Goal: Information Seeking & Learning: Learn about a topic

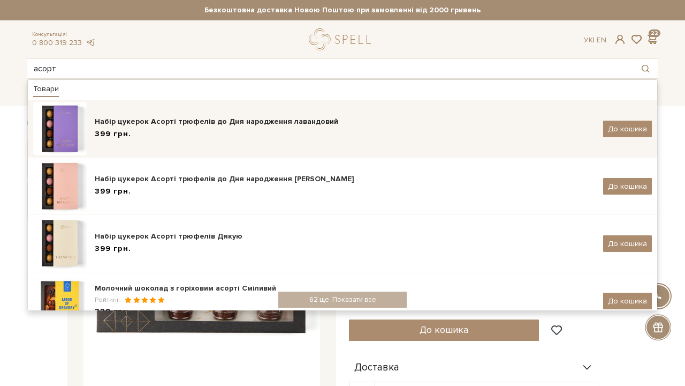
type input "асорт"
click at [95, 122] on div "Набір цукерок Асорті трюфелів до Дня народження лавандовий" at bounding box center [345, 121] width 501 height 11
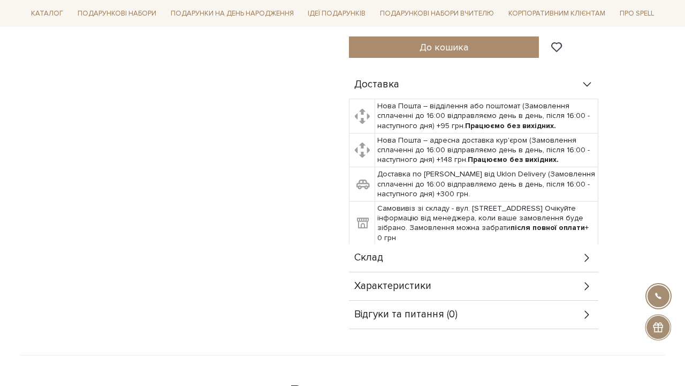
scroll to position [473, 0]
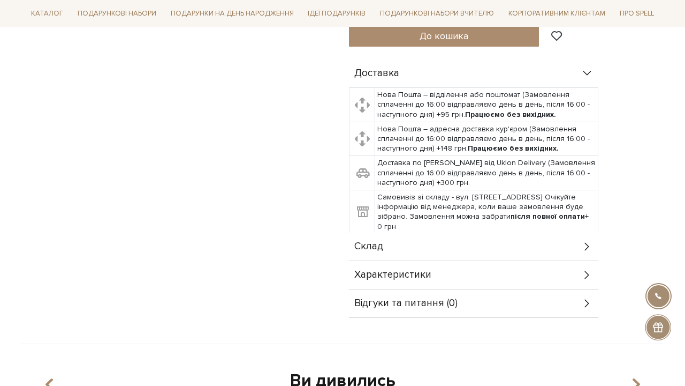
click at [382, 256] on div "Склад" at bounding box center [474, 246] width 250 height 28
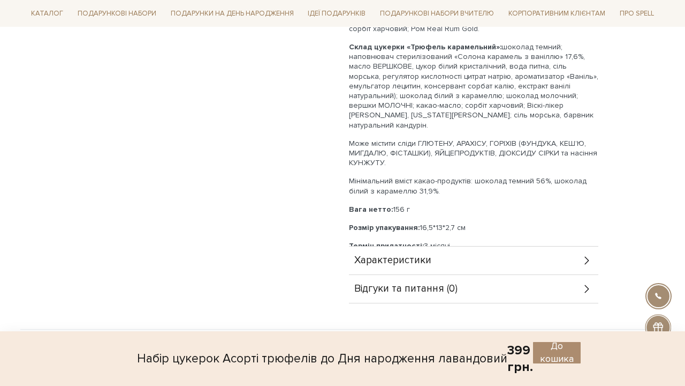
scroll to position [895, 0]
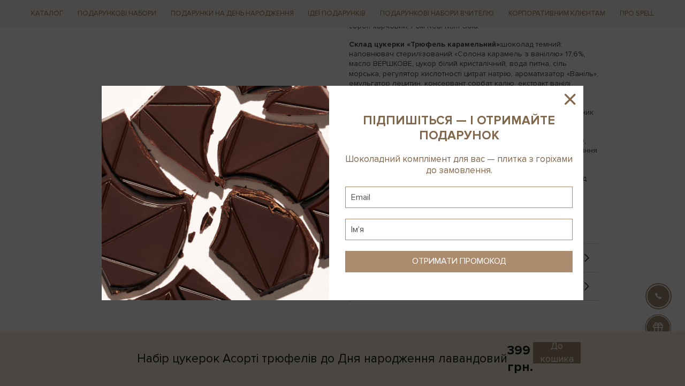
click at [572, 94] on icon at bounding box center [570, 99] width 18 height 18
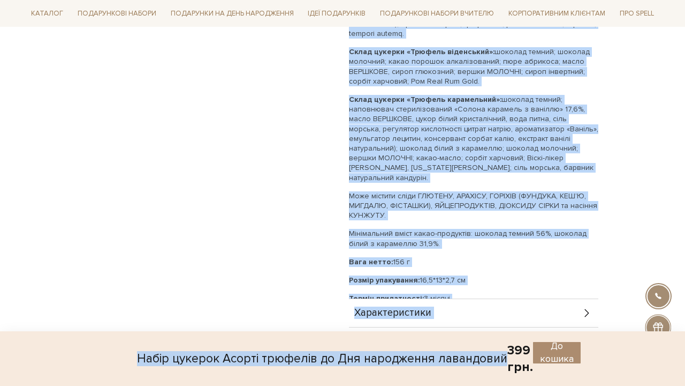
scroll to position [858, 0]
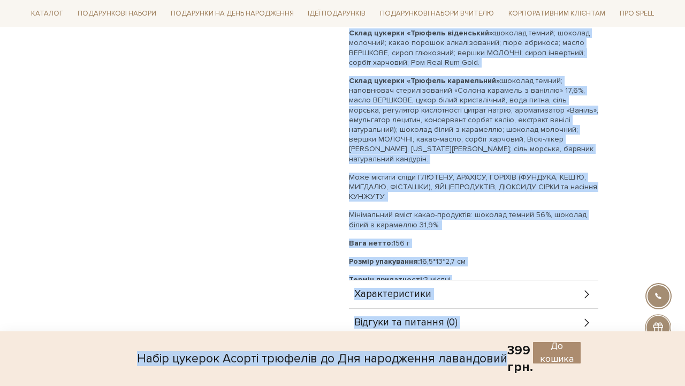
drag, startPoint x: 356, startPoint y: 156, endPoint x: 464, endPoint y: 273, distance: 159.5
click at [464, 273] on div "Склад Малиновий трюфель - 4 шт Карамельний трюфель - 4 шт Віденський трюфель - …" at bounding box center [474, 63] width 250 height 433
copy div "Склад Малиновий трюфель - 4 шт Карамельний трюфель - 4 шт Віденський трюфель - …"
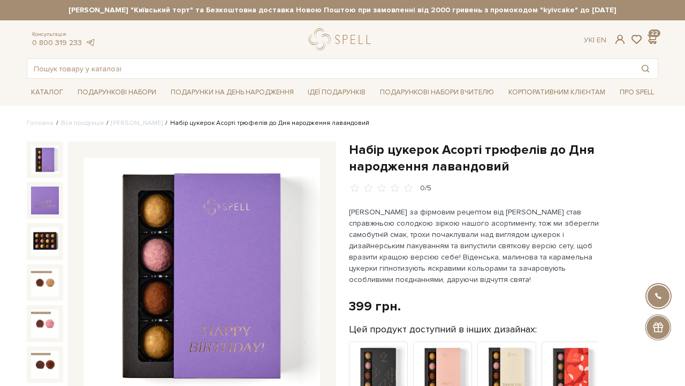
scroll to position [0, 0]
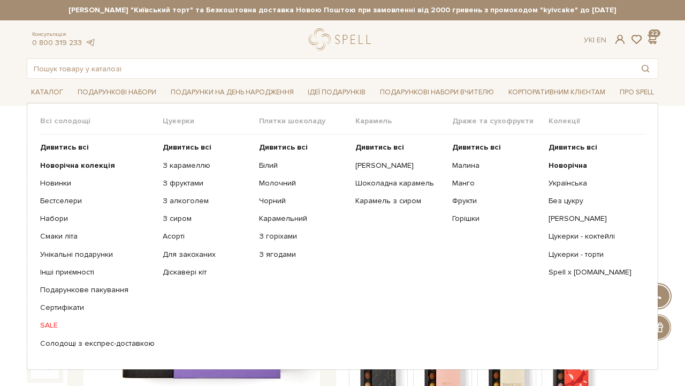
click at [574, 160] on ul "Дивитись всі Новорічна Українська Без цукру Сирні цукерки" at bounding box center [597, 244] width 96 height 221
click at [564, 163] on b "Новорічна" at bounding box center [568, 165] width 39 height 9
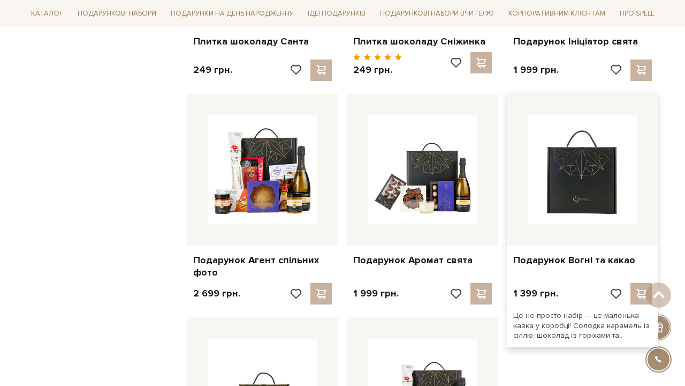
scroll to position [985, 0]
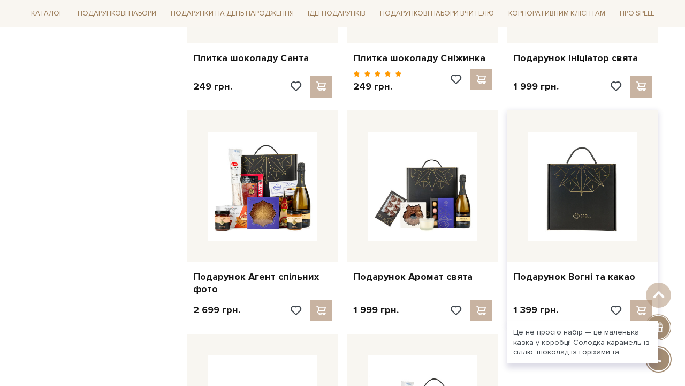
click at [608, 160] on img at bounding box center [583, 186] width 109 height 109
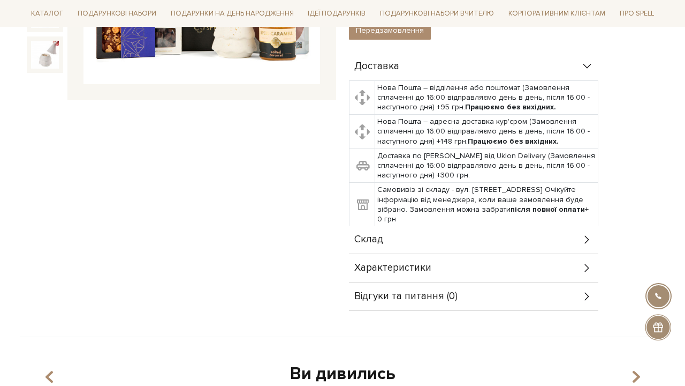
scroll to position [309, 0]
click at [416, 237] on div "Склад" at bounding box center [474, 240] width 250 height 28
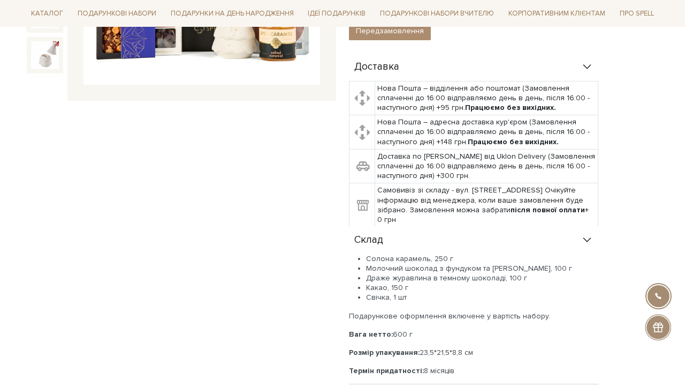
scroll to position [418, 0]
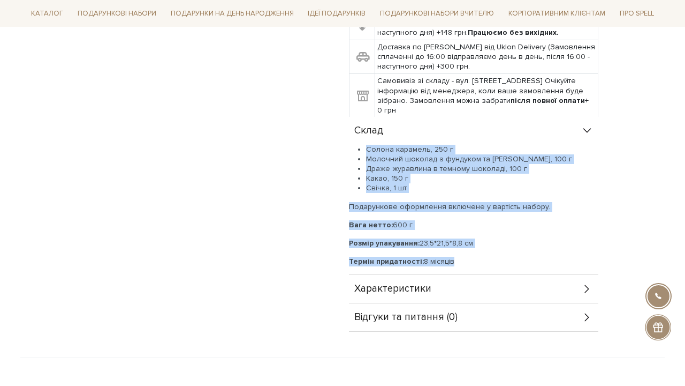
drag, startPoint x: 464, startPoint y: 259, endPoint x: 357, endPoint y: 143, distance: 157.6
click at [357, 143] on div "Склад Солона карамель, 250 г Молочний шоколад з фундуком та солоною карамеллю, …" at bounding box center [474, 196] width 250 height 158
copy div "Склад Солона карамель, 250 г Молочний шоколад з фундуком та солоною карамеллю, …"
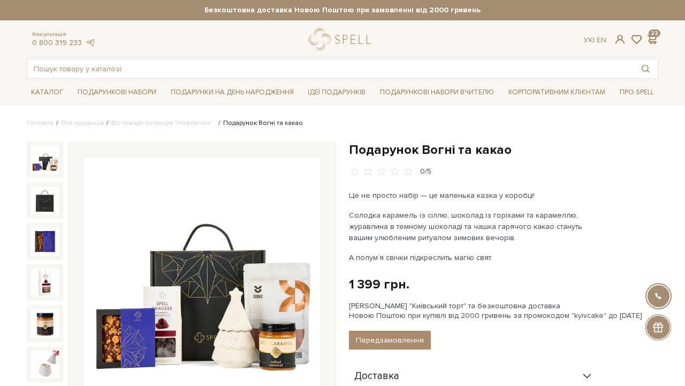
scroll to position [0, 0]
